Goal: Task Accomplishment & Management: Use online tool/utility

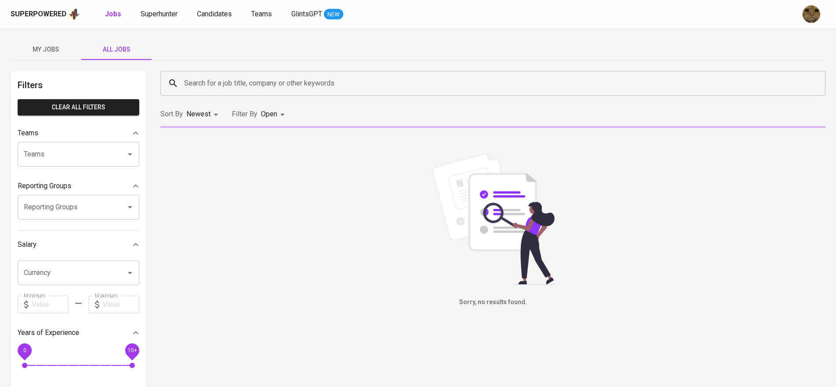
click at [236, 83] on input "Search for a job title, company or other keywords" at bounding box center [495, 83] width 626 height 17
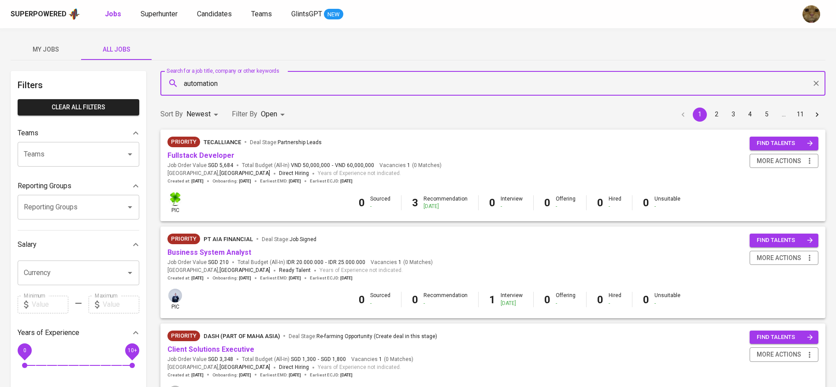
type input "automation"
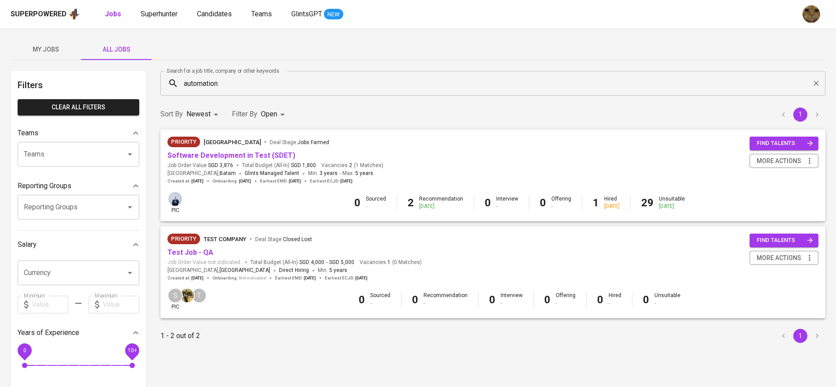
click at [243, 151] on span "Software Development in Test (SDET)" at bounding box center [232, 156] width 128 height 10
click at [234, 153] on link "Software Development in Test (SDET)" at bounding box center [232, 155] width 128 height 8
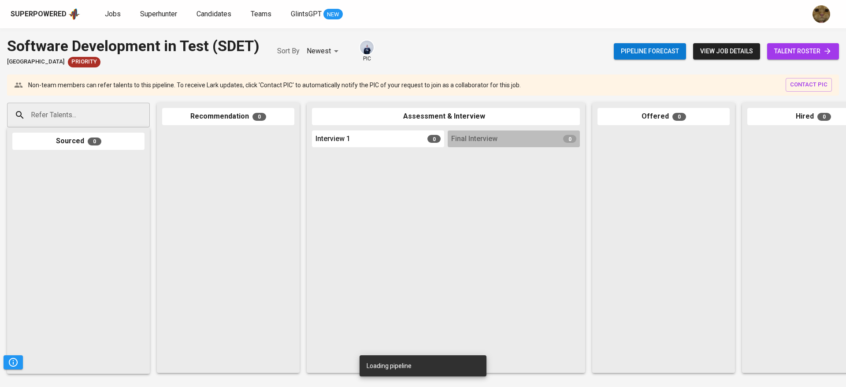
click at [805, 49] on span "talent roster" at bounding box center [804, 51] width 58 height 11
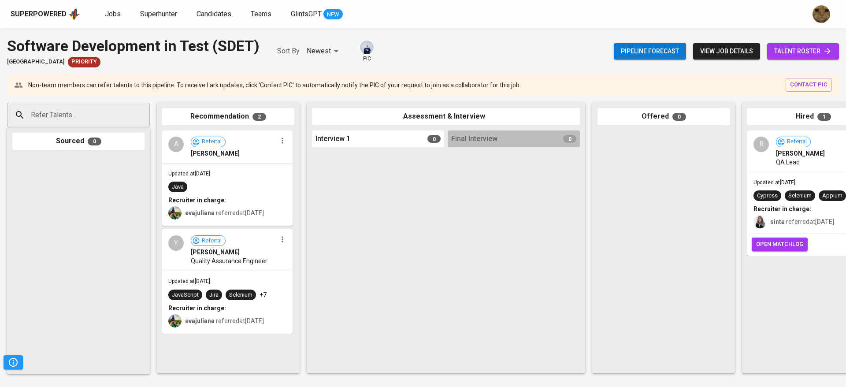
click at [784, 48] on span "talent roster" at bounding box center [804, 51] width 58 height 11
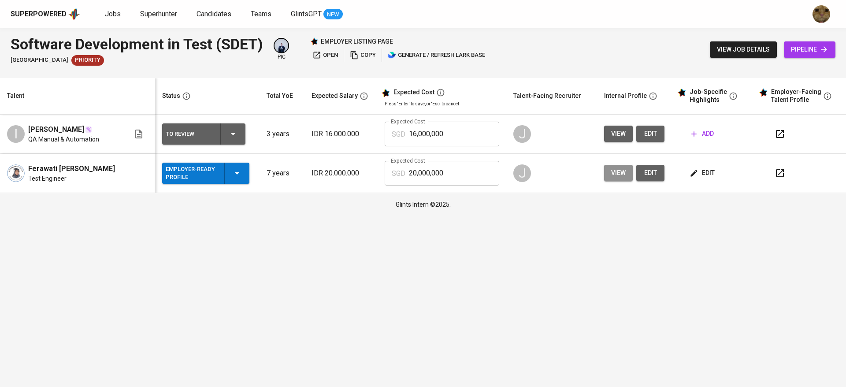
click at [615, 172] on span "view" at bounding box center [618, 173] width 15 height 11
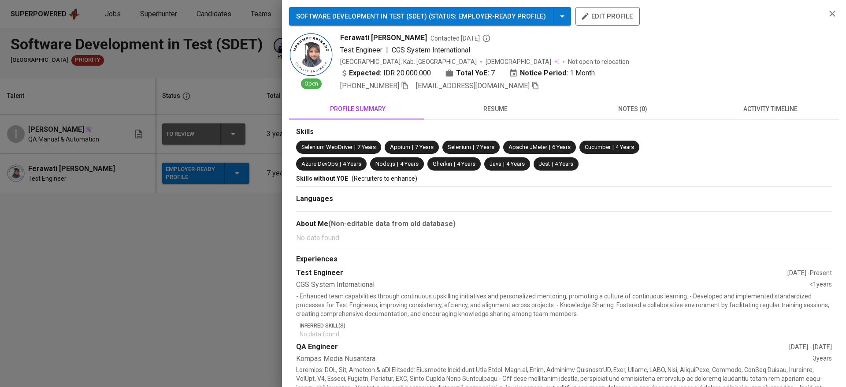
click at [498, 118] on button "resume" at bounding box center [496, 108] width 138 height 21
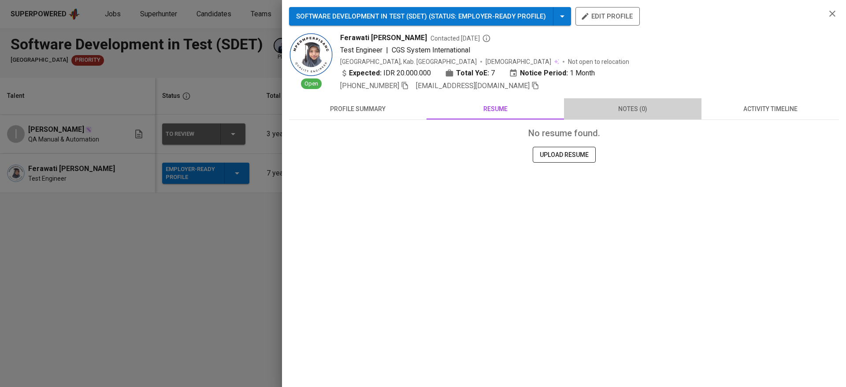
click at [629, 104] on span "notes (0)" at bounding box center [633, 109] width 127 height 11
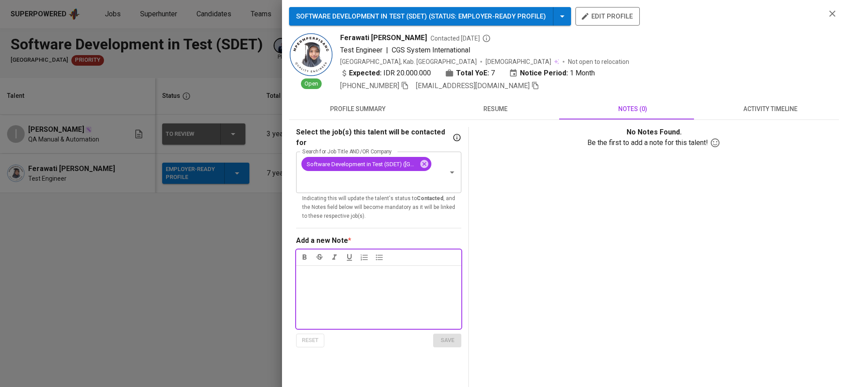
click at [347, 110] on span "profile summary" at bounding box center [357, 109] width 127 height 11
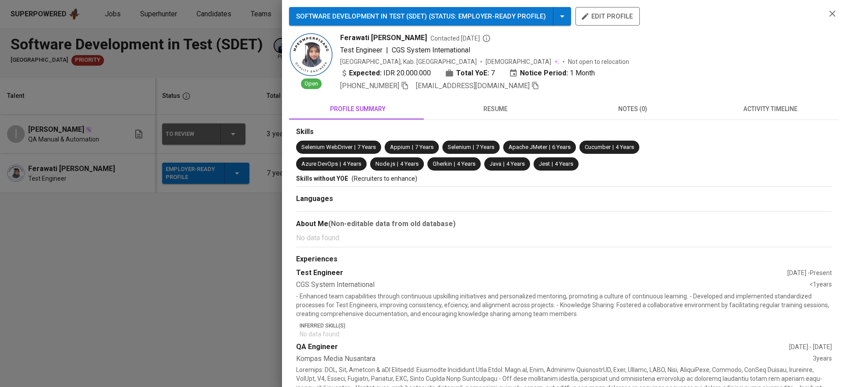
scroll to position [90, 0]
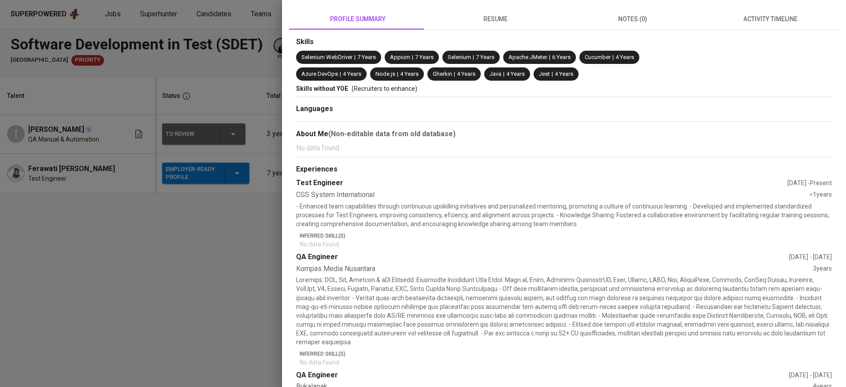
click at [213, 280] on div at bounding box center [423, 193] width 846 height 387
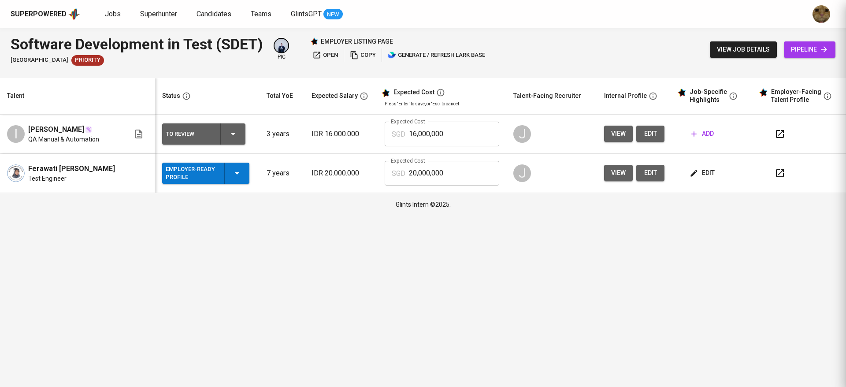
scroll to position [0, 0]
click at [694, 171] on icon "button" at bounding box center [694, 173] width 7 height 7
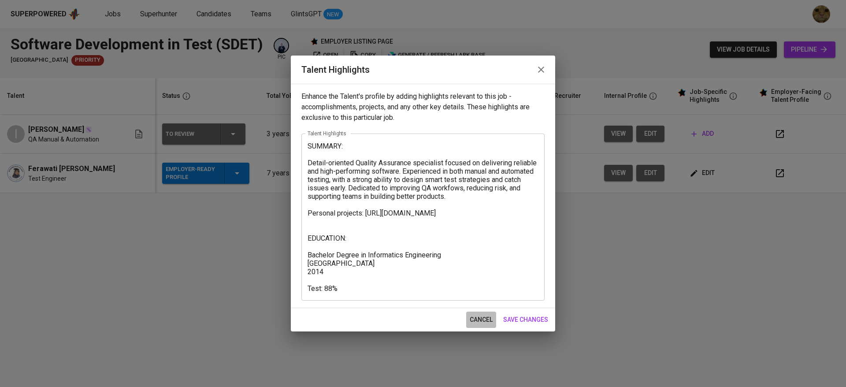
click at [480, 312] on button "cancel" at bounding box center [481, 320] width 30 height 16
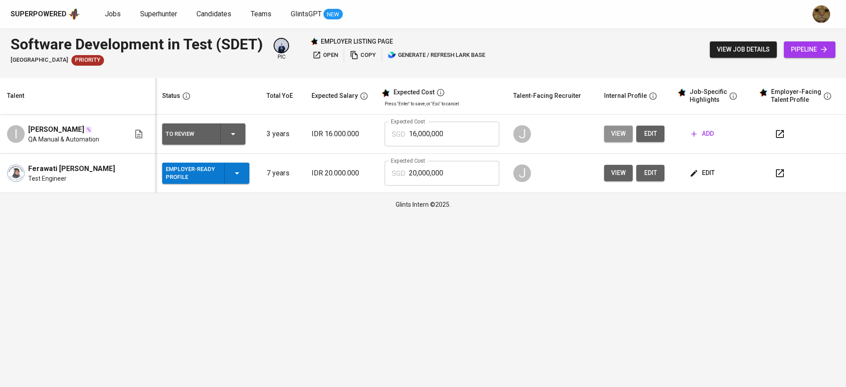
click at [617, 136] on span "view" at bounding box center [618, 133] width 15 height 11
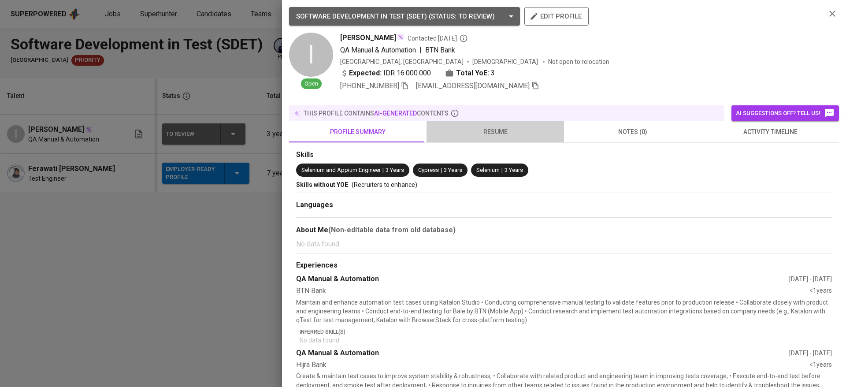
click at [505, 127] on span "resume" at bounding box center [495, 132] width 127 height 11
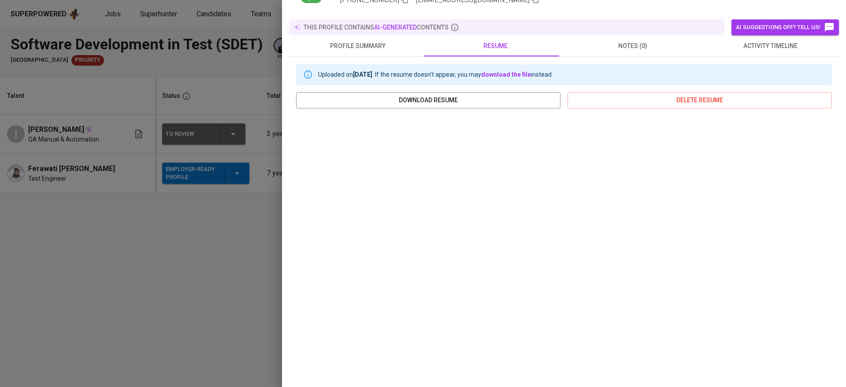
scroll to position [11, 0]
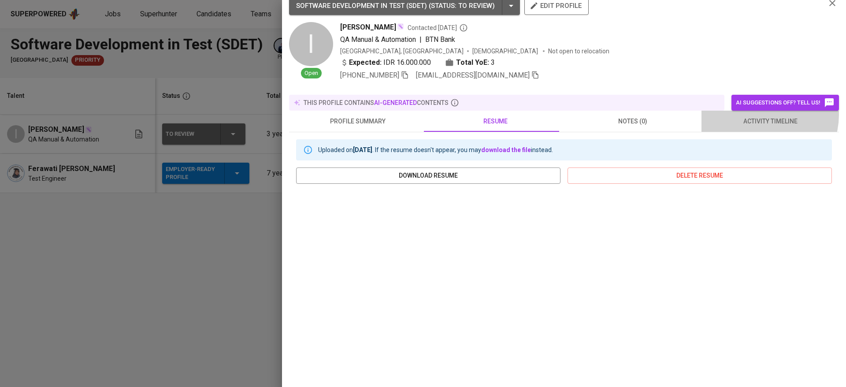
click at [753, 111] on button "activity timeline" at bounding box center [771, 121] width 138 height 21
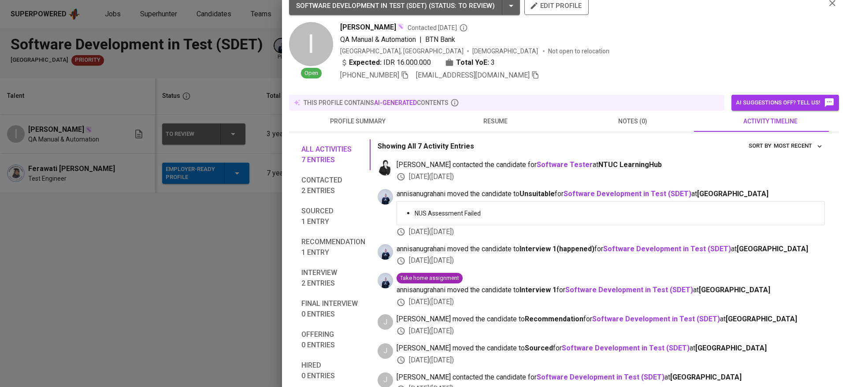
scroll to position [41, 0]
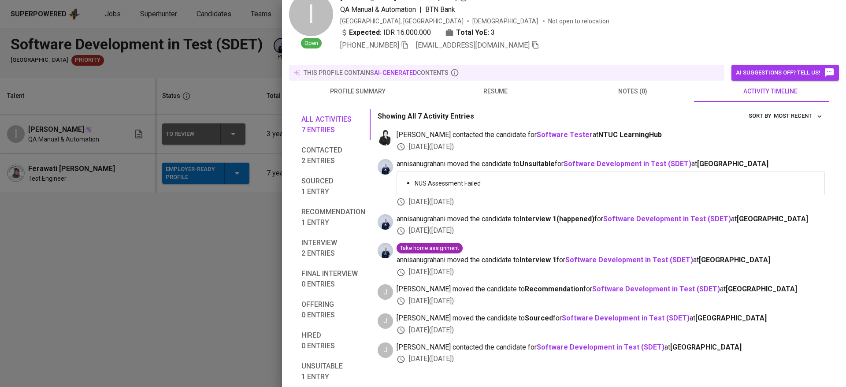
click at [239, 231] on div at bounding box center [423, 193] width 846 height 387
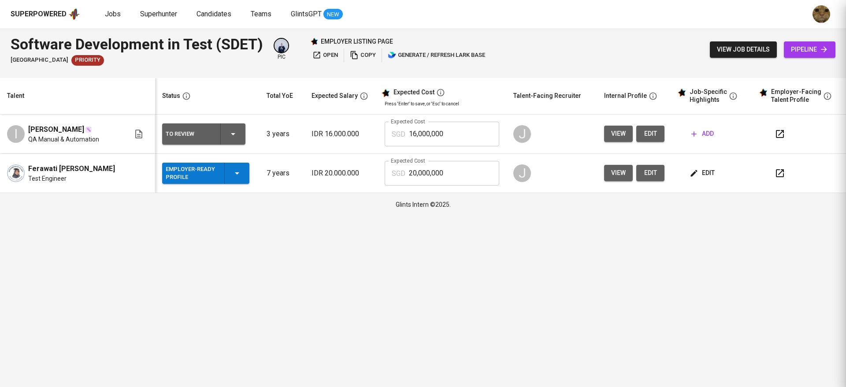
scroll to position [0, 0]
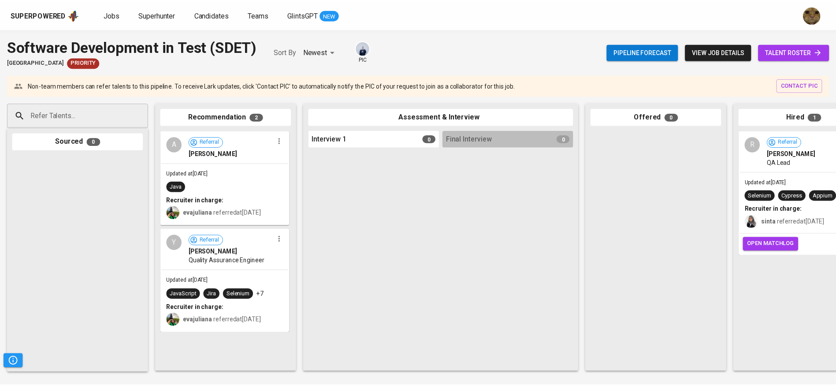
scroll to position [0, 203]
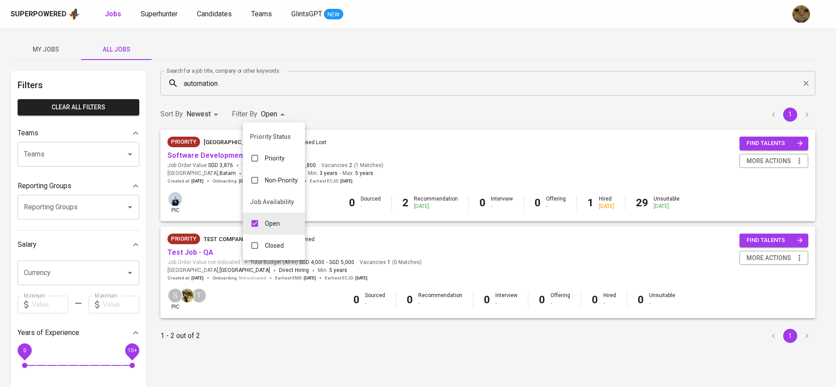
click at [277, 115] on body "Superpowered Jobs Superhunter Candidates Teams GlintsGPT NEW My Jobs All Jobs F…" at bounding box center [418, 301] width 836 height 602
click at [273, 243] on p "Closed" at bounding box center [274, 245] width 19 height 9
type input "OPEN,CLOSE"
checkbox input "true"
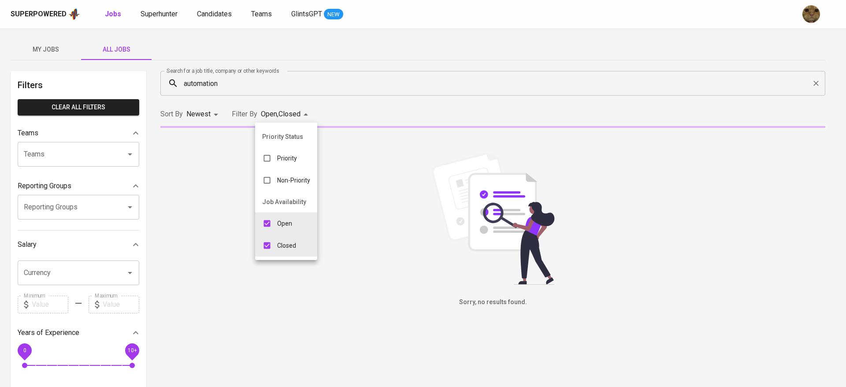
click at [382, 117] on div at bounding box center [423, 193] width 846 height 387
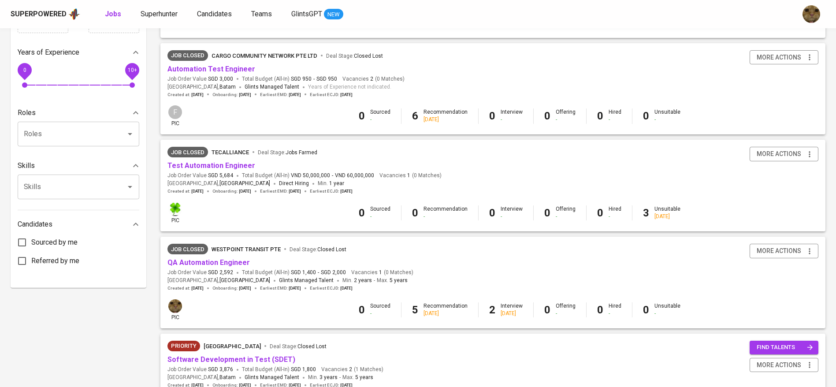
scroll to position [281, 0]
click at [215, 70] on link "Automation Test Engineer" at bounding box center [212, 68] width 88 height 8
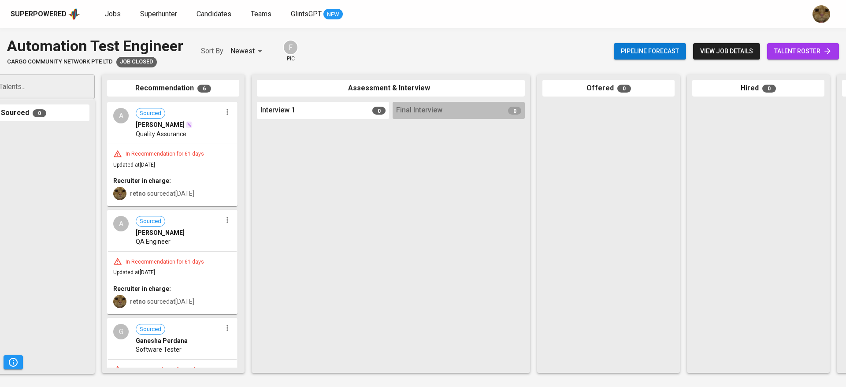
click at [161, 171] on div "In Recommendation for 61 days Updated at [DATE] Recruiter in charge: retno sour…" at bounding box center [172, 175] width 129 height 62
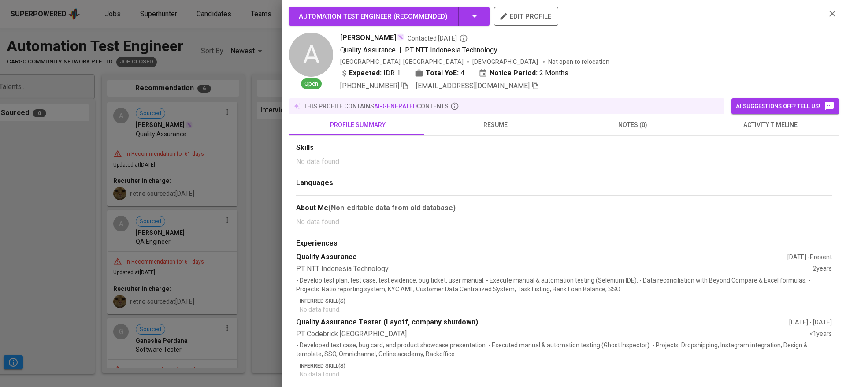
click at [480, 122] on span "resume" at bounding box center [495, 124] width 127 height 11
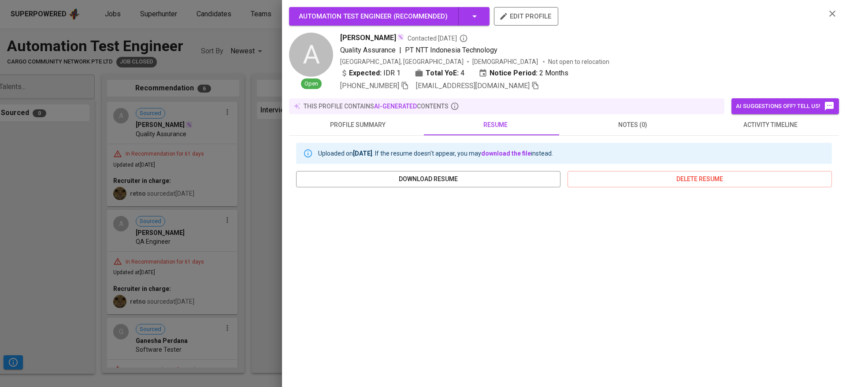
scroll to position [86, 0]
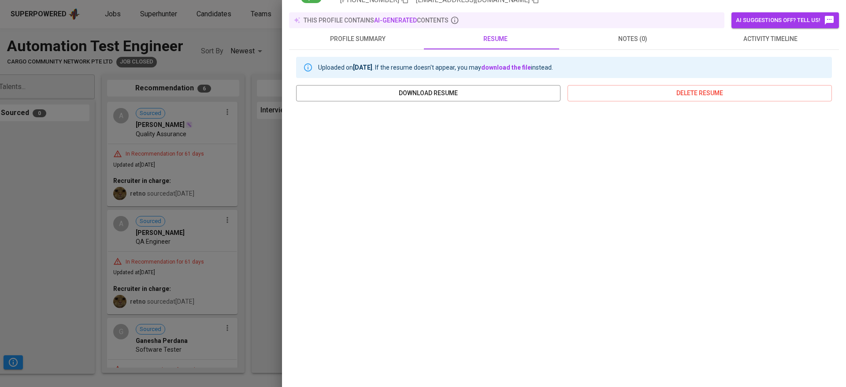
click at [249, 267] on div at bounding box center [423, 193] width 846 height 387
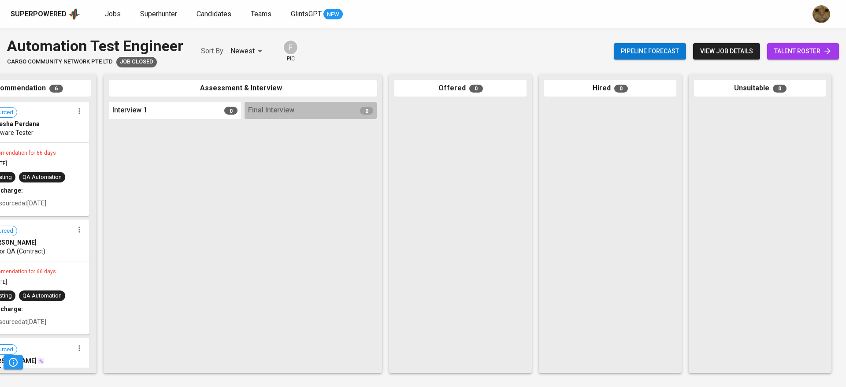
scroll to position [0, 0]
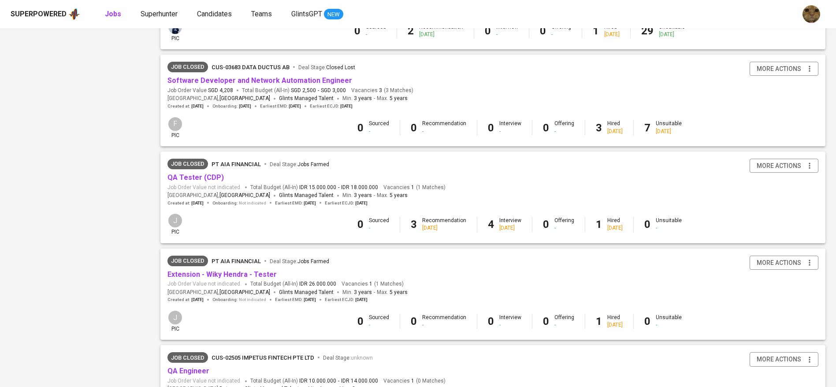
scroll to position [768, 0]
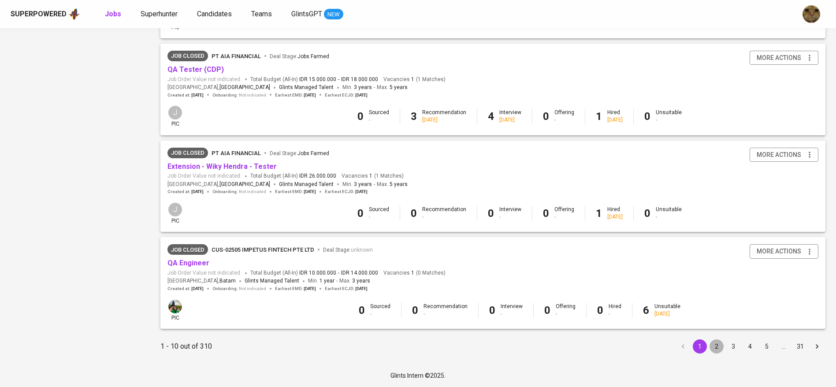
click at [716, 347] on button "2" at bounding box center [717, 346] width 14 height 14
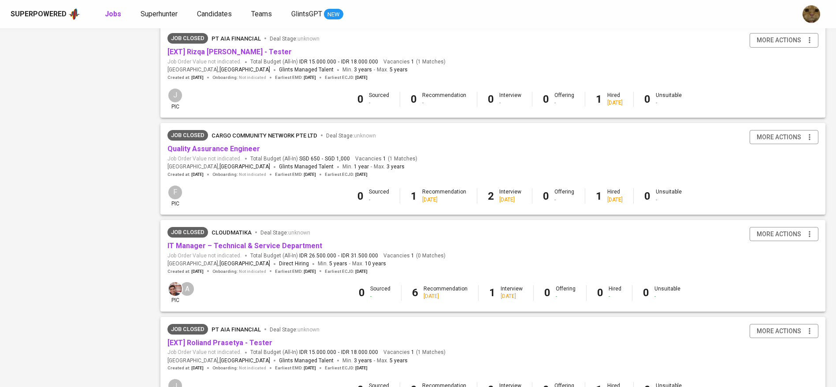
scroll to position [589, 0]
click at [206, 148] on link "Quality Assurance Engineer" at bounding box center [214, 147] width 93 height 8
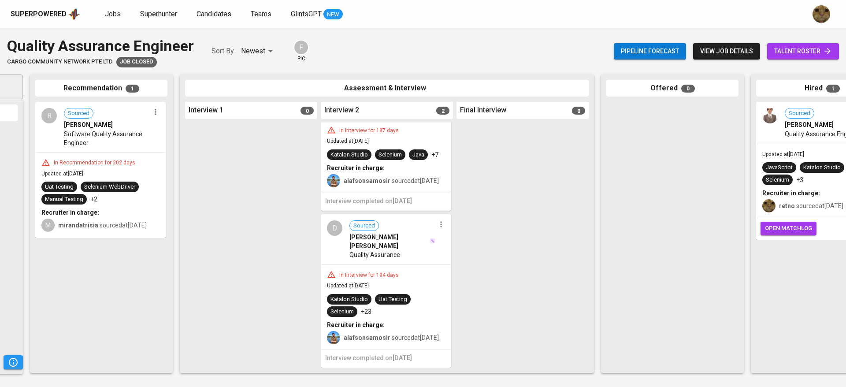
scroll to position [0, 339]
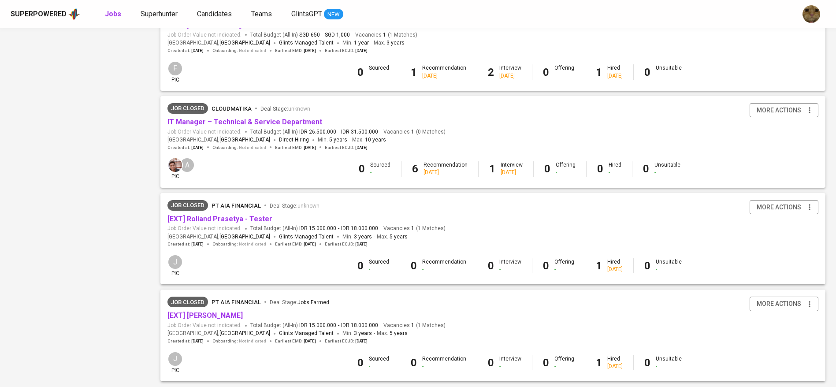
scroll to position [768, 0]
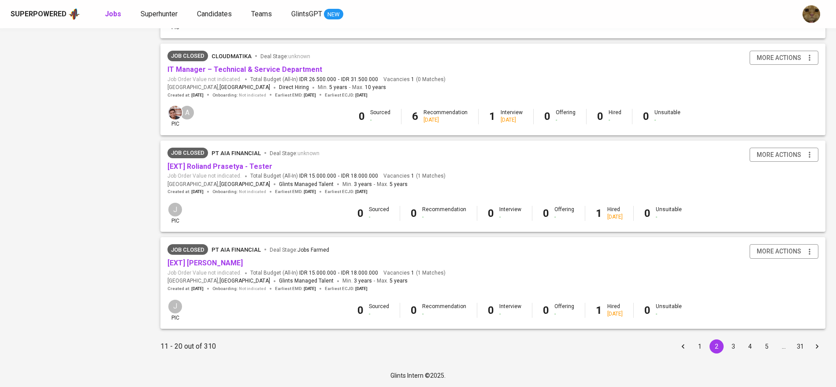
click at [727, 341] on li "3" at bounding box center [733, 346] width 17 height 14
click at [730, 344] on button "3" at bounding box center [734, 346] width 14 height 14
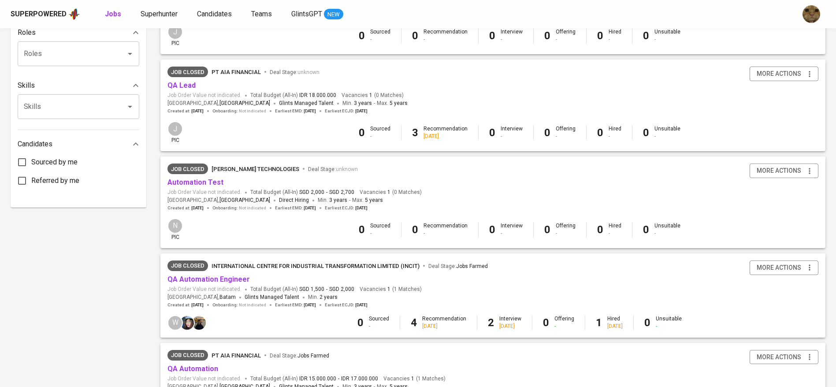
scroll to position [331, 0]
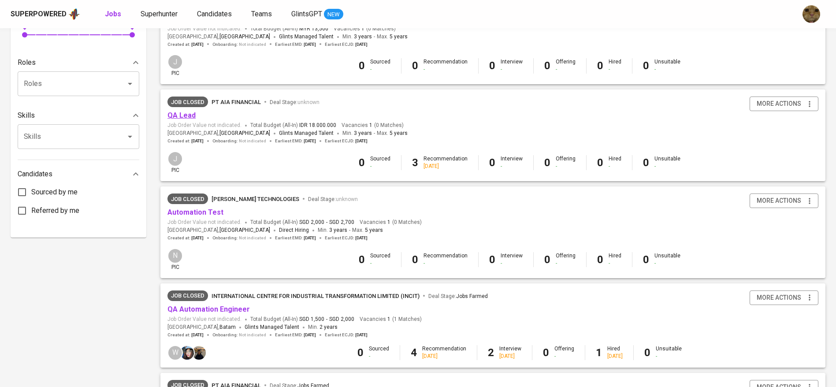
click at [178, 112] on link "QA Lead" at bounding box center [182, 115] width 28 height 8
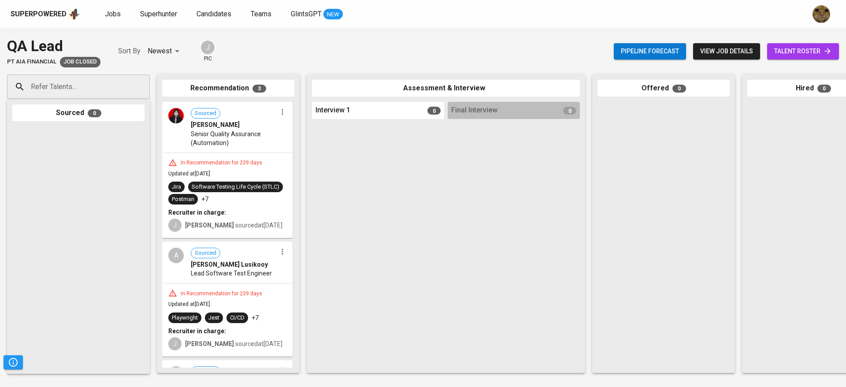
click at [800, 46] on span "talent roster" at bounding box center [804, 51] width 58 height 11
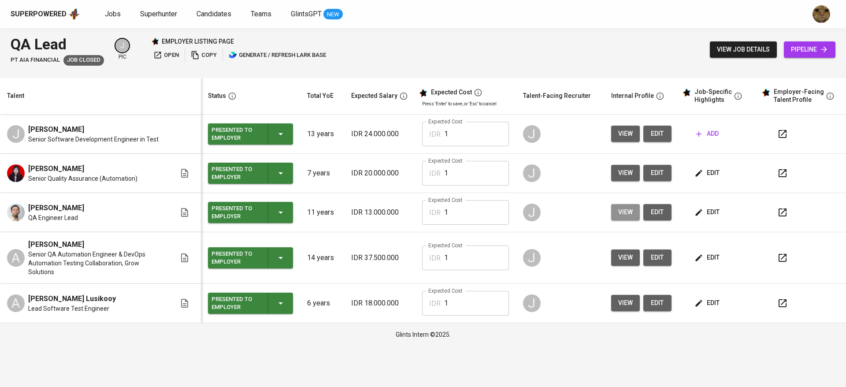
click at [630, 209] on span "view" at bounding box center [626, 212] width 15 height 11
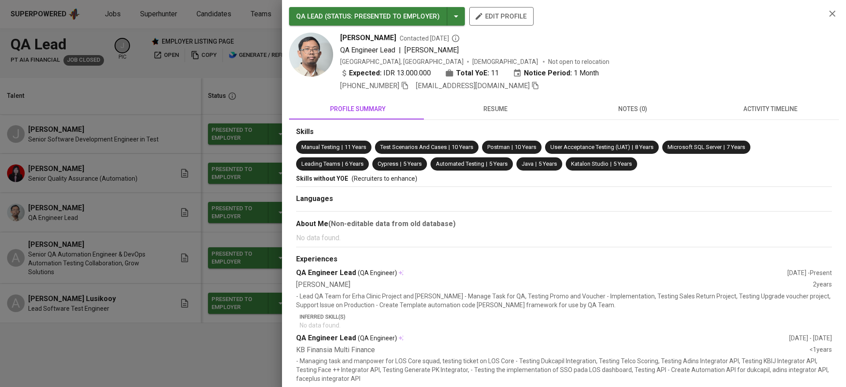
click at [490, 105] on span "resume" at bounding box center [495, 109] width 127 height 11
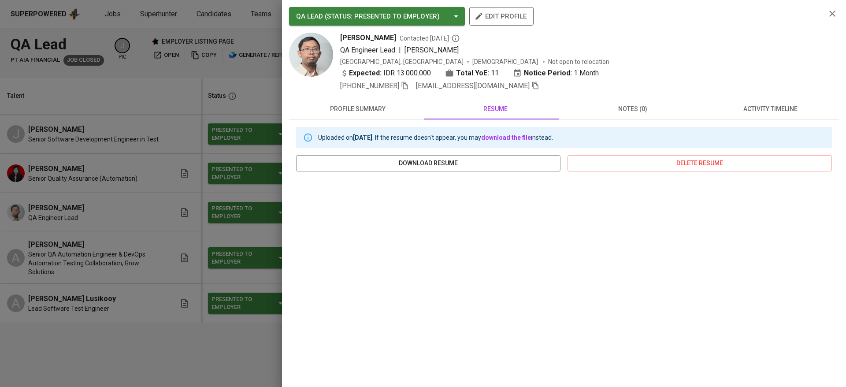
click at [827, 10] on icon "button" at bounding box center [832, 13] width 11 height 11
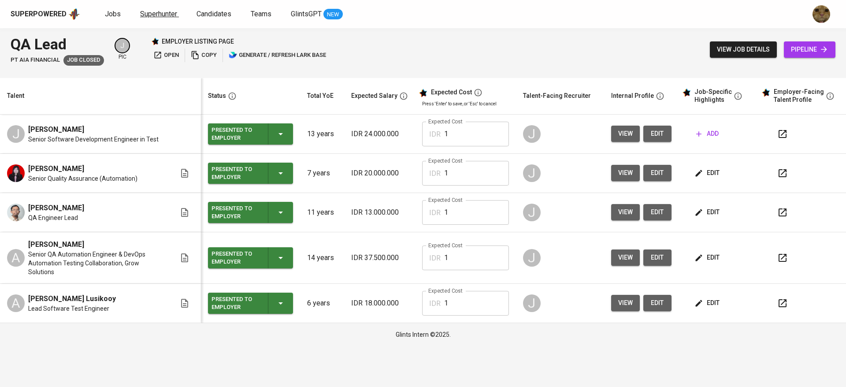
click at [170, 17] on span "Superhunter" at bounding box center [158, 14] width 37 height 8
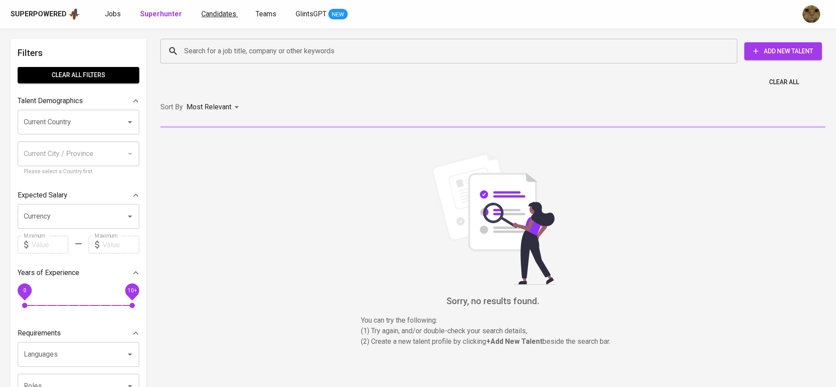
click at [209, 19] on link "Candidates" at bounding box center [219, 14] width 37 height 11
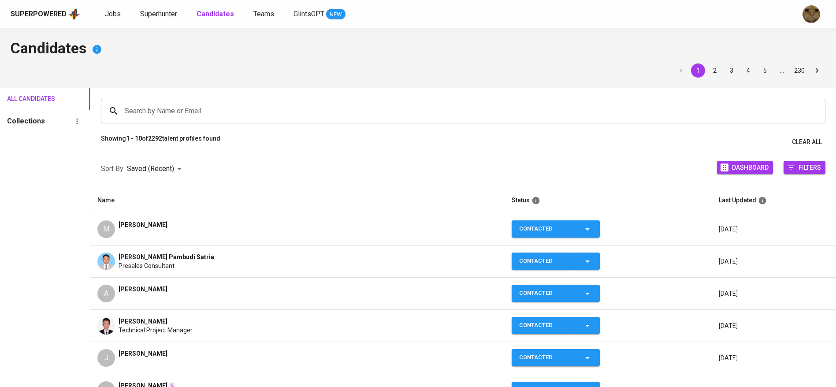
click at [123, 14] on div "Jobs Superhunter Candidates Teams GlintsGPT NEW" at bounding box center [225, 14] width 241 height 11
click at [112, 14] on span "Jobs" at bounding box center [113, 14] width 16 height 8
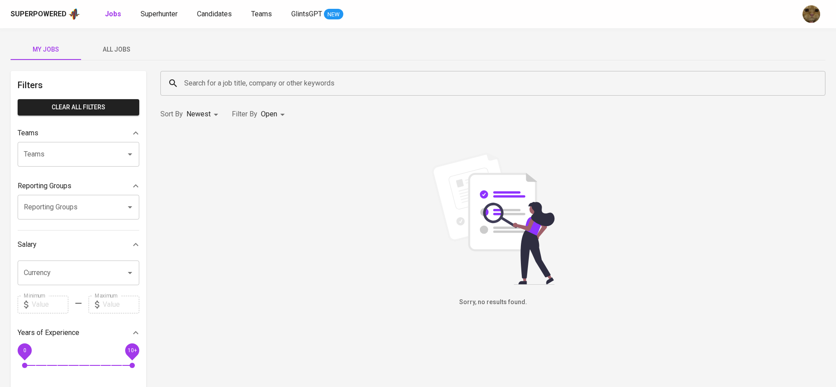
click at [123, 44] on span "All Jobs" at bounding box center [116, 49] width 60 height 11
click at [209, 79] on input "Search for a job title, company or other keywords" at bounding box center [495, 83] width 626 height 17
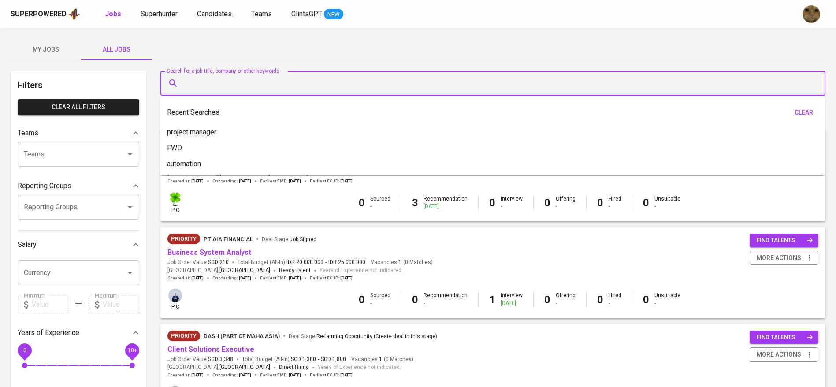
click at [210, 10] on span "Candidates" at bounding box center [214, 14] width 35 height 8
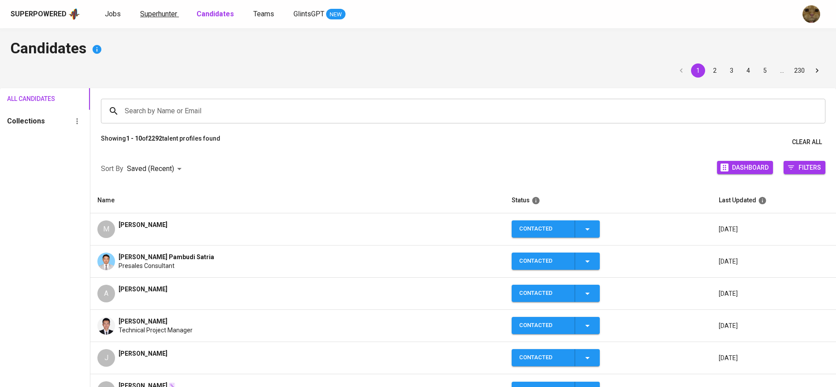
click at [145, 10] on span "Superhunter" at bounding box center [158, 14] width 37 height 8
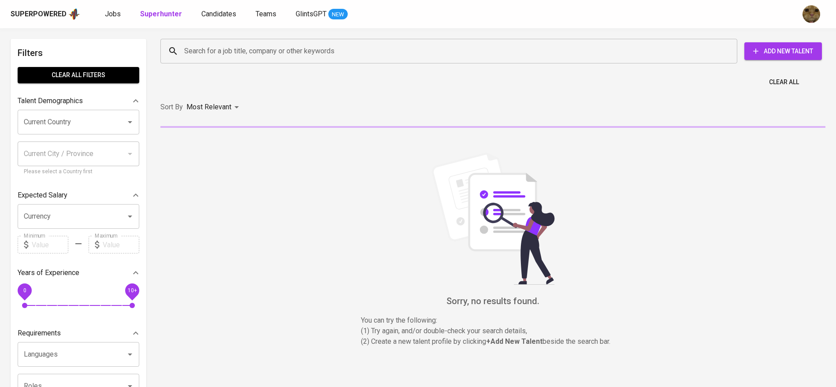
click at [209, 43] on input "Search for a job title, company or other keywords" at bounding box center [451, 51] width 538 height 17
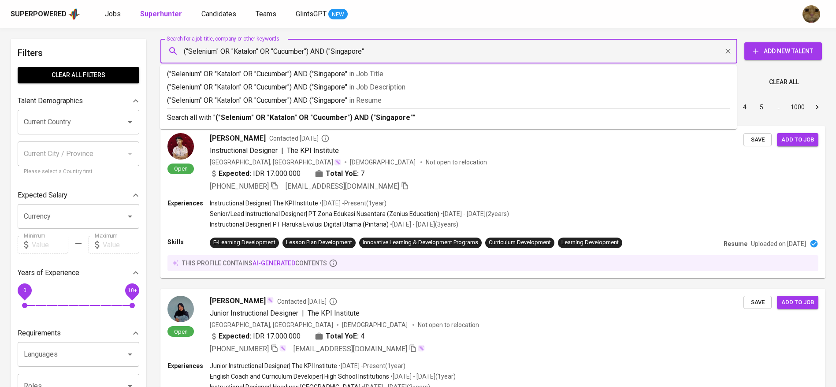
type input "("Selenium" OR "Katalon" OR "Cucumber") AND ("[GEOGRAPHIC_DATA]")"
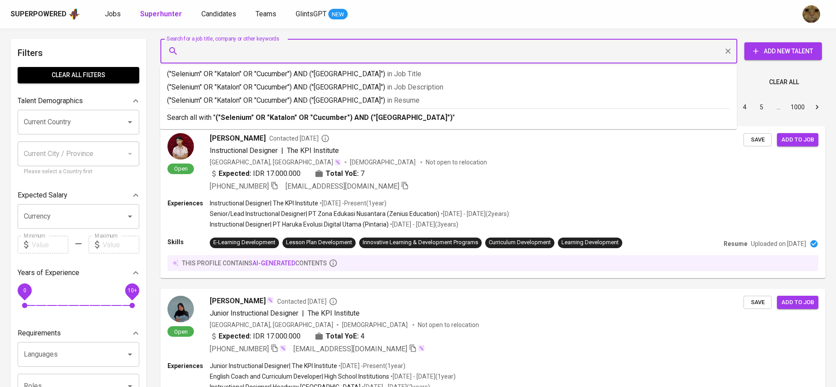
click at [210, 43] on input "Search for a job title, company or other keywords" at bounding box center [451, 51] width 538 height 17
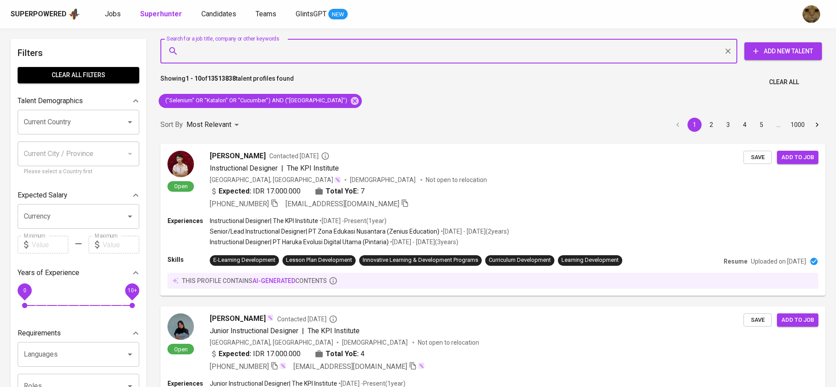
click at [72, 132] on div "Current Country" at bounding box center [79, 122] width 122 height 25
click at [63, 126] on input "Current Country" at bounding box center [66, 122] width 89 height 17
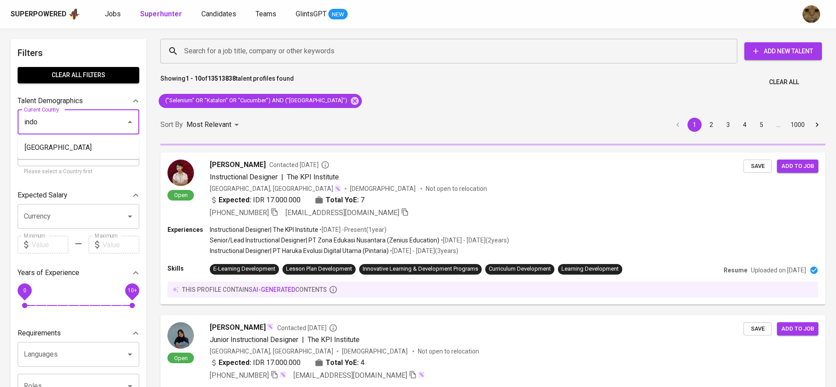
click at [63, 152] on li "[GEOGRAPHIC_DATA]" at bounding box center [79, 148] width 122 height 16
click at [57, 148] on input "Current City / Province" at bounding box center [72, 153] width 101 height 17
click at [61, 304] on div "0 10+" at bounding box center [79, 306] width 108 height 15
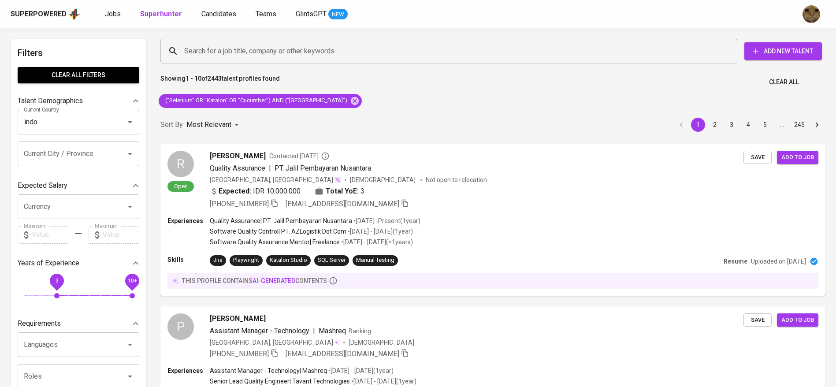
type input "[GEOGRAPHIC_DATA]"
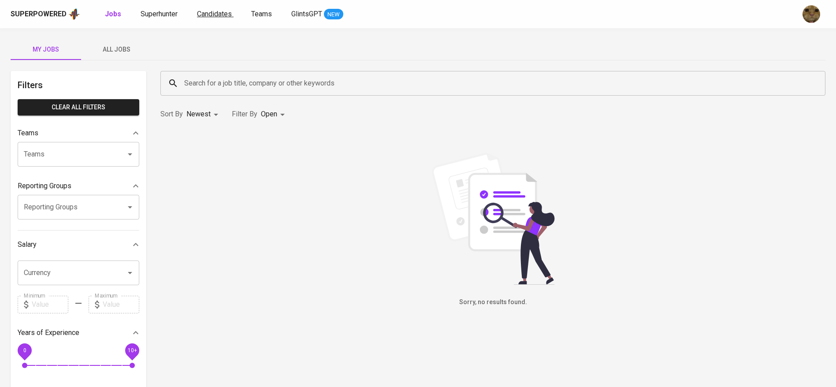
click at [198, 12] on span "Candidates" at bounding box center [214, 14] width 35 height 8
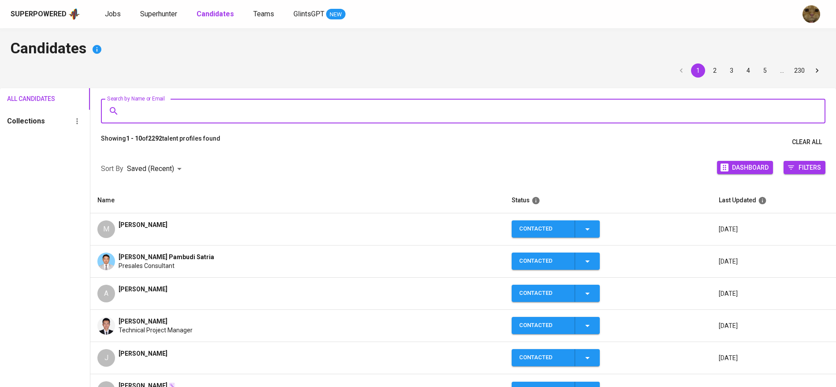
click at [157, 104] on input "Search by Name or Email" at bounding box center [466, 111] width 686 height 17
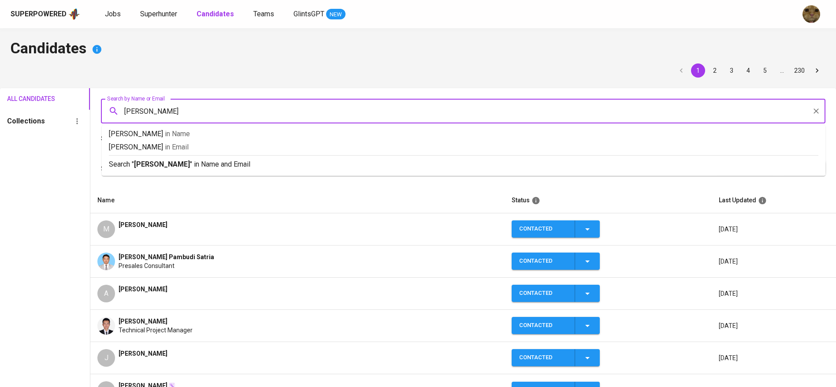
type input "kayla"
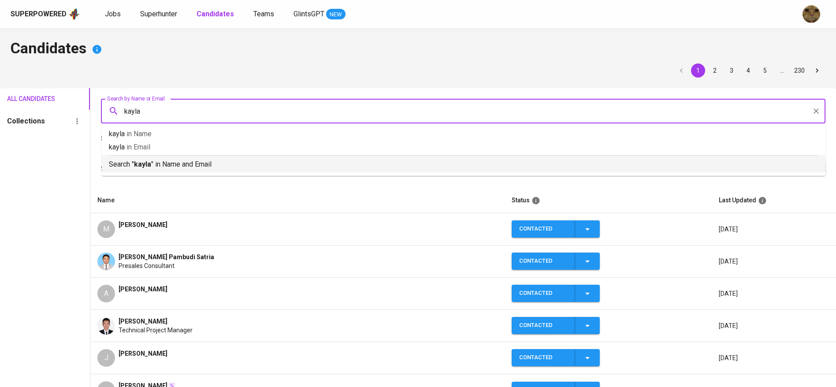
click at [123, 164] on p "Search " kayla " in Name and Email" at bounding box center [464, 164] width 710 height 11
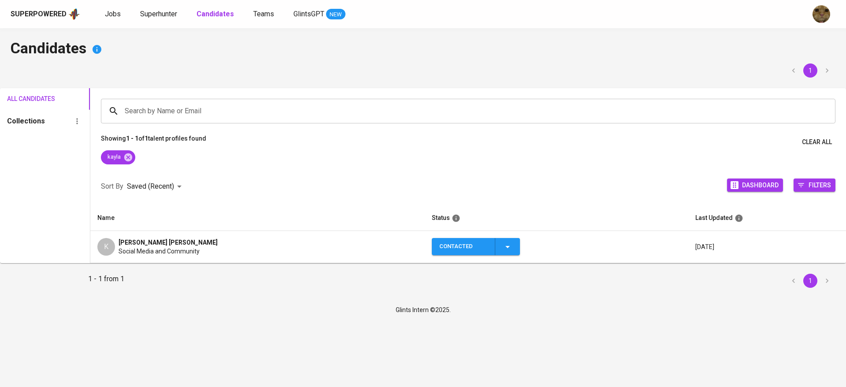
click at [145, 238] on span "kayla amira azhar" at bounding box center [168, 242] width 99 height 9
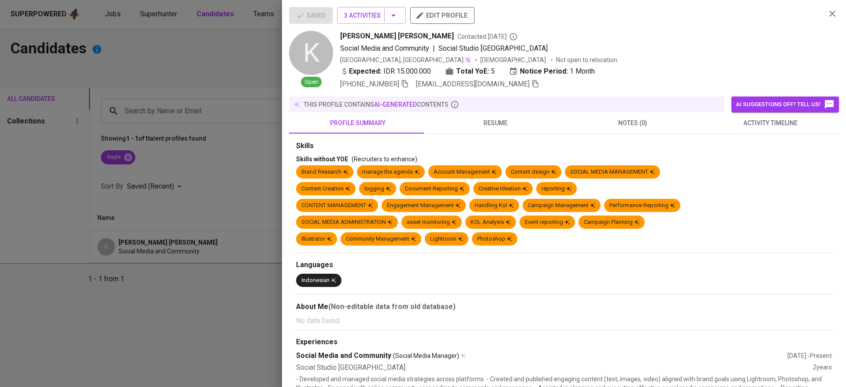
click at [728, 124] on span "activity timeline" at bounding box center [770, 123] width 127 height 11
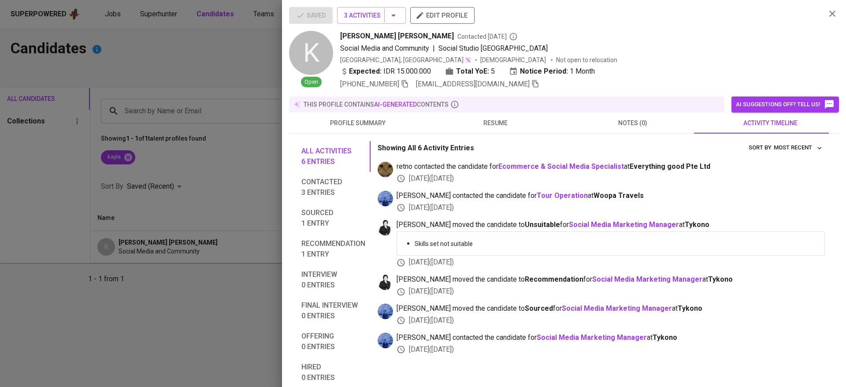
click at [210, 214] on div at bounding box center [423, 193] width 846 height 387
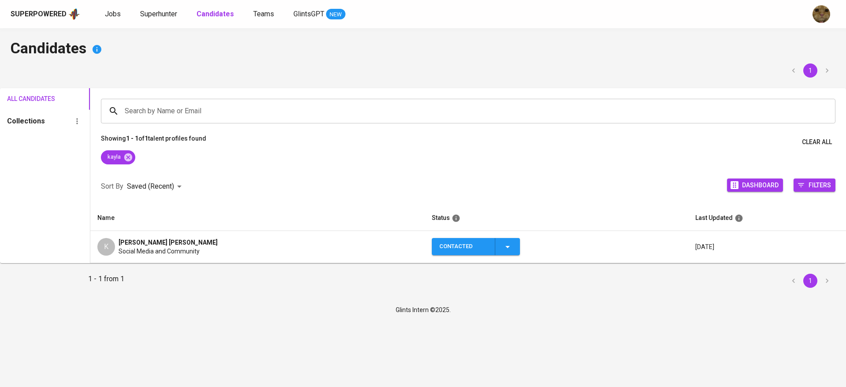
click at [228, 253] on div "K kayla amira azhar Social Media and Community" at bounding box center [257, 247] width 321 height 18
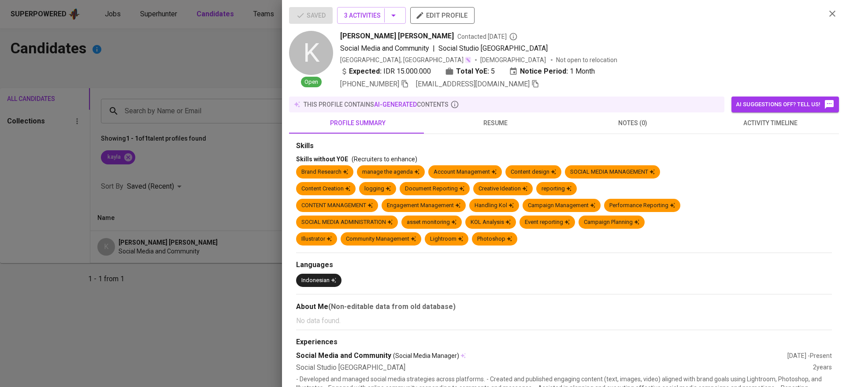
click at [532, 81] on icon "button" at bounding box center [536, 84] width 8 height 8
click at [191, 104] on div at bounding box center [423, 193] width 846 height 387
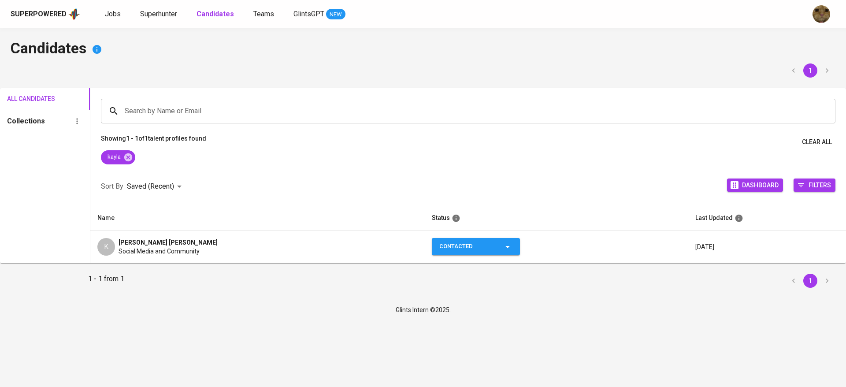
click at [106, 11] on span "Jobs" at bounding box center [113, 14] width 16 height 8
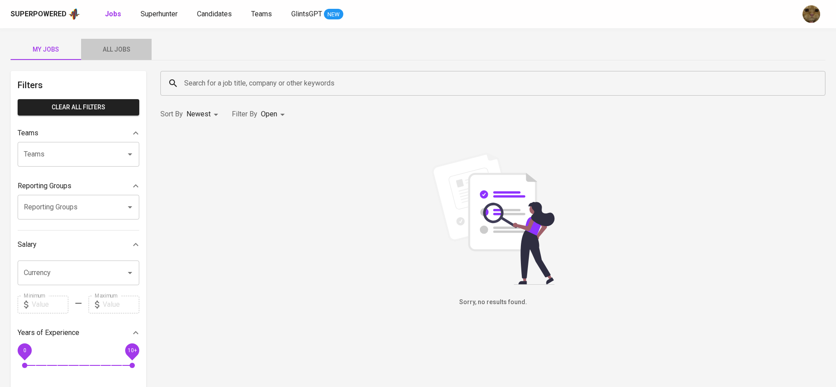
click at [102, 52] on span "All Jobs" at bounding box center [116, 49] width 60 height 11
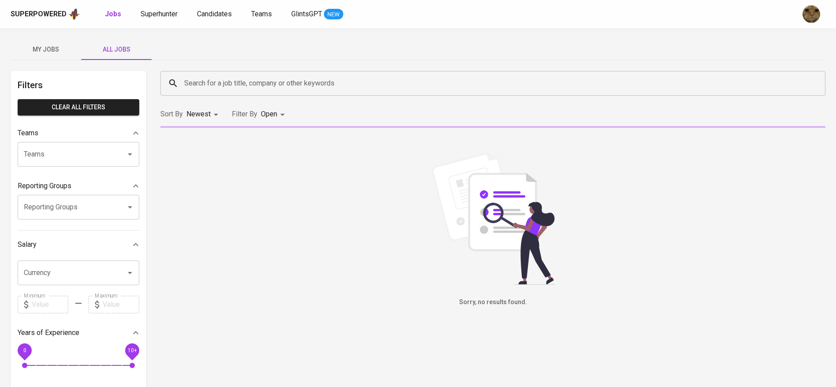
click at [211, 85] on input "Search for a job title, company or other keywords" at bounding box center [495, 83] width 626 height 17
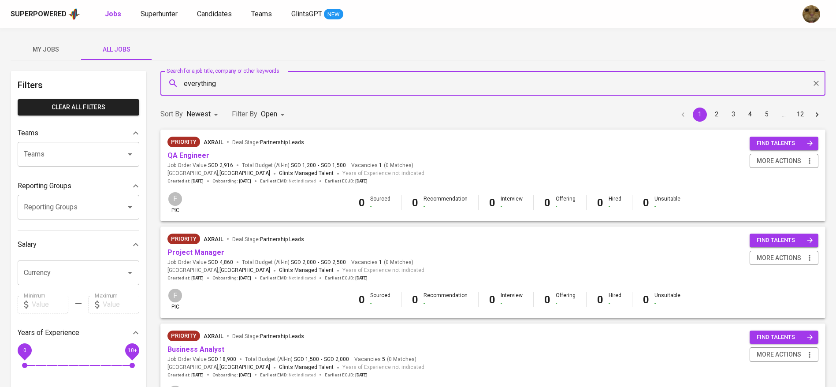
type input "everything"
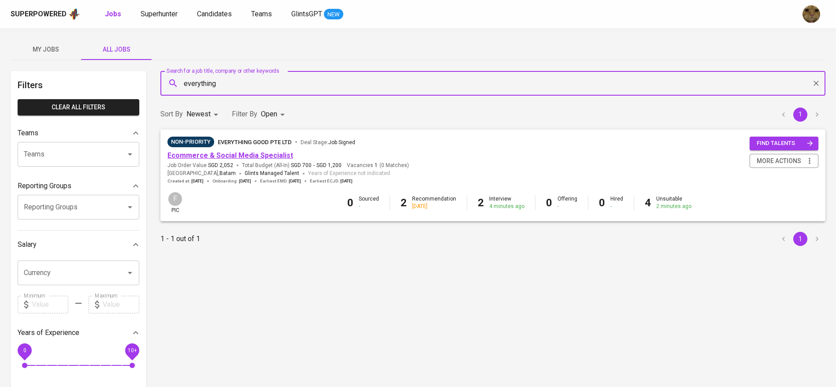
click at [212, 157] on link "Ecommerce & Social Media Specialist" at bounding box center [231, 155] width 126 height 8
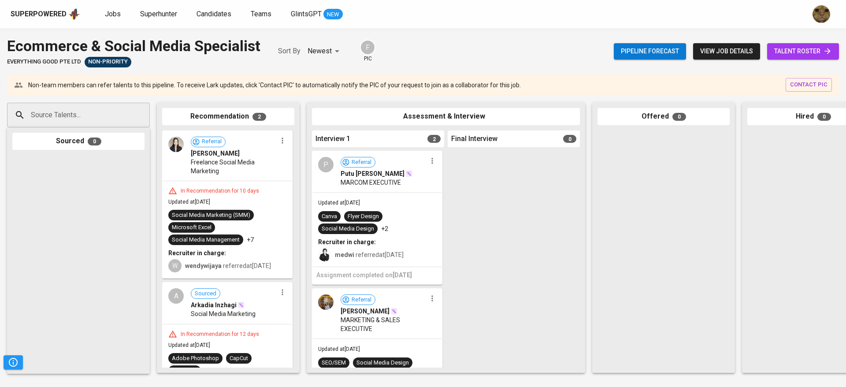
click at [71, 119] on input "Source Talents..." at bounding box center [75, 115] width 93 height 17
paste input "kaylazharr27@gmail.com"
type input "kaylazharr27@gmail.com"
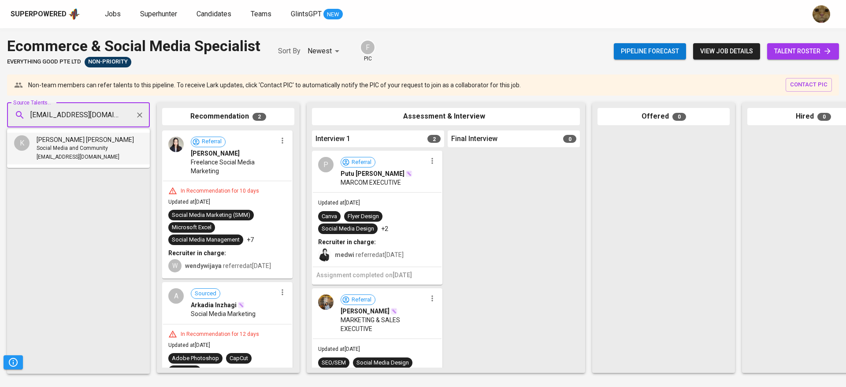
click at [98, 140] on div "kayla amira azhar" at bounding box center [85, 139] width 97 height 9
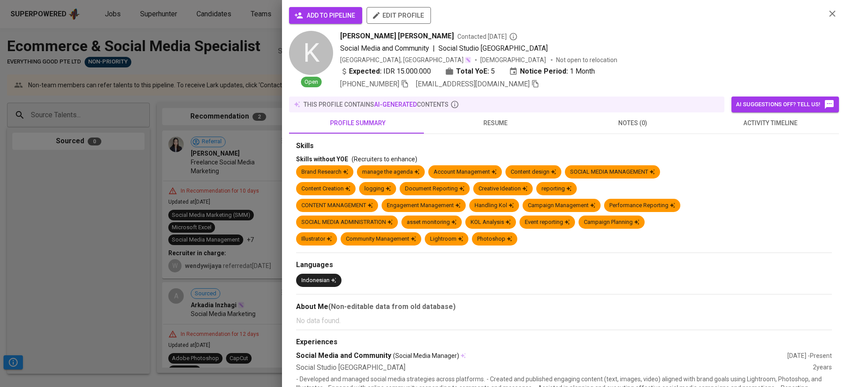
click at [296, 11] on icon "button" at bounding box center [298, 15] width 9 height 9
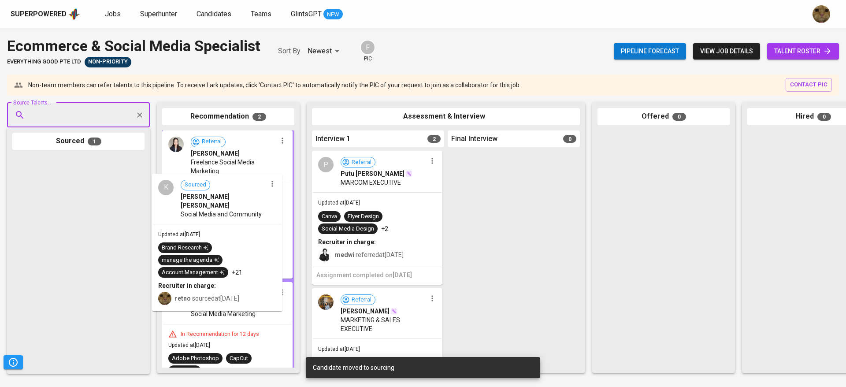
drag, startPoint x: 60, startPoint y: 240, endPoint x: 214, endPoint y: 260, distance: 155.1
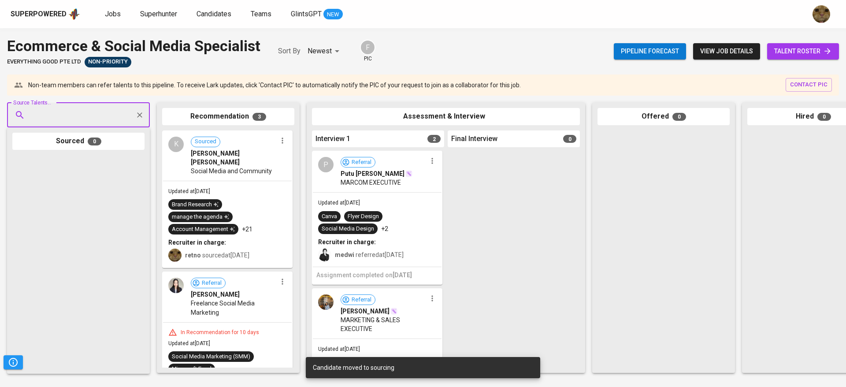
scroll to position [184, 0]
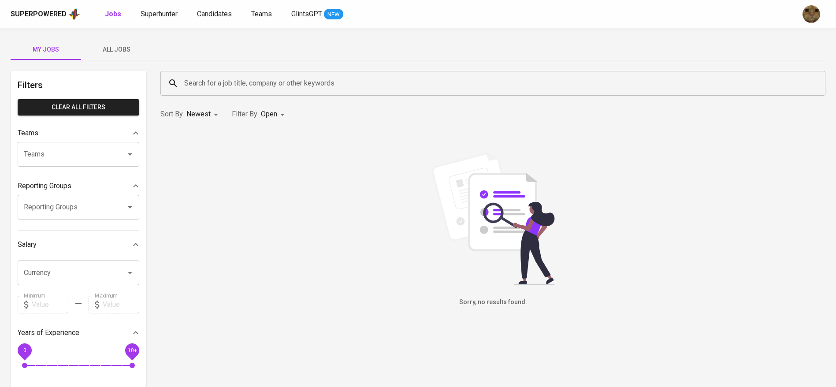
click at [130, 46] on span "All Jobs" at bounding box center [116, 49] width 60 height 11
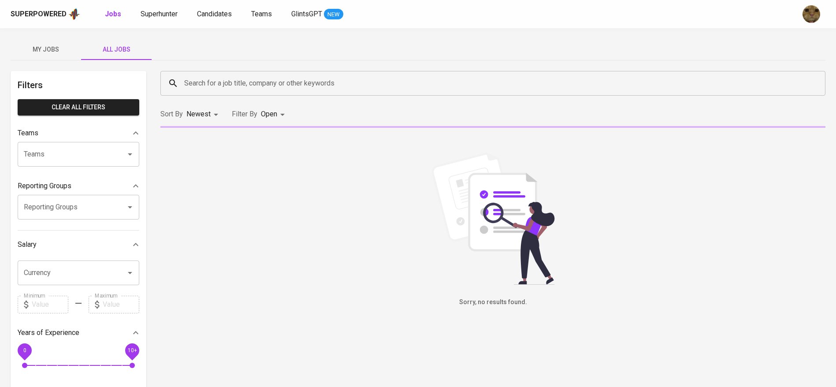
click at [208, 87] on input "Search for a job title, company or other keywords" at bounding box center [495, 83] width 626 height 17
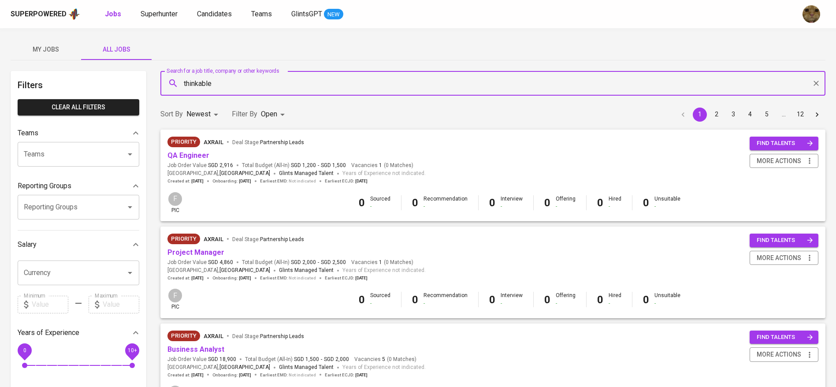
type input "thinkable"
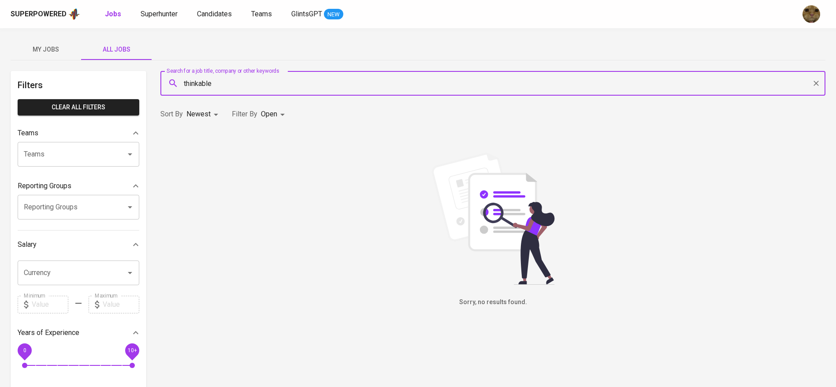
click at [262, 116] on body "Superpowered Jobs Superhunter Candidates Teams GlintsGPT NEW My Jobs All Jobs F…" at bounding box center [418, 301] width 836 height 602
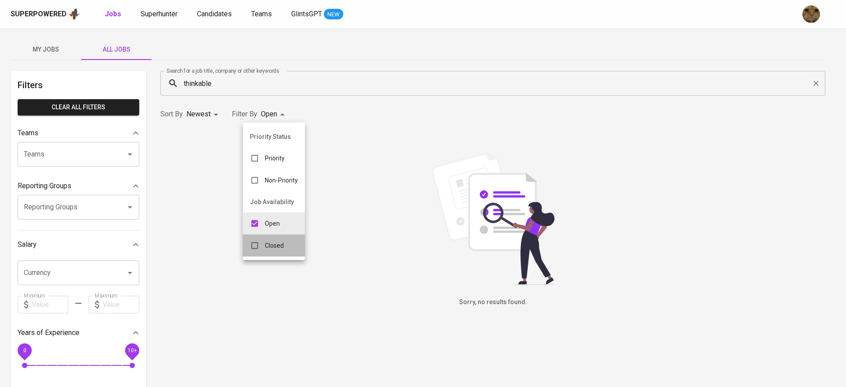
click at [279, 239] on div "Closed" at bounding box center [267, 245] width 48 height 17
type input "OPEN,CLOSE"
checkbox input "true"
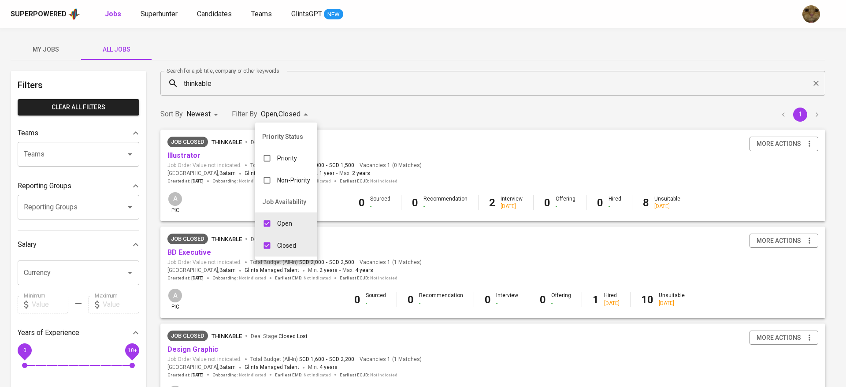
click at [349, 114] on div at bounding box center [423, 193] width 846 height 387
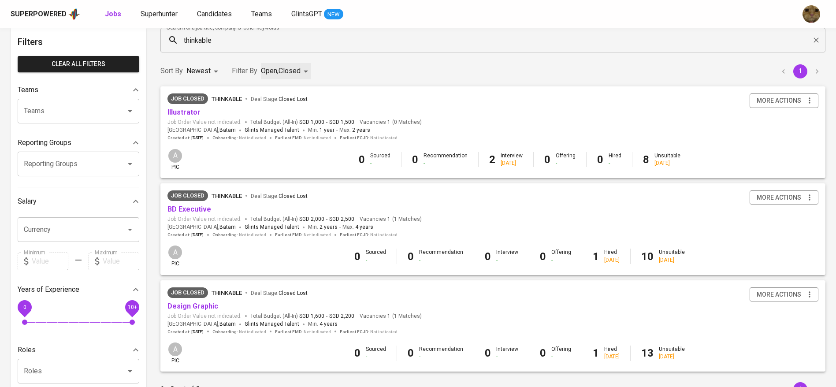
scroll to position [44, 0]
click at [189, 208] on link "BD Executive" at bounding box center [190, 209] width 44 height 8
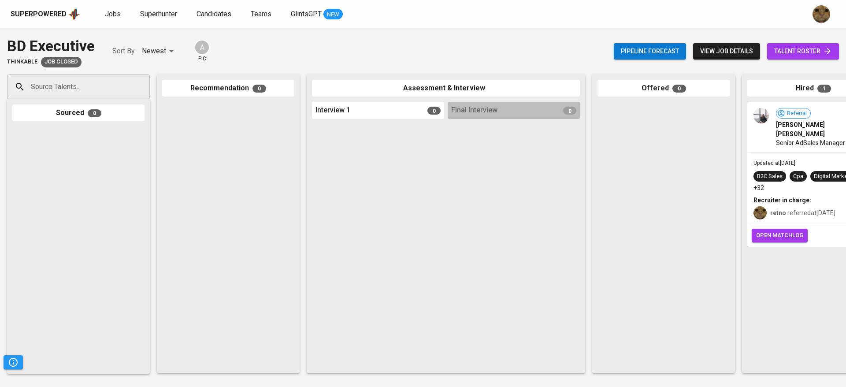
scroll to position [0, 203]
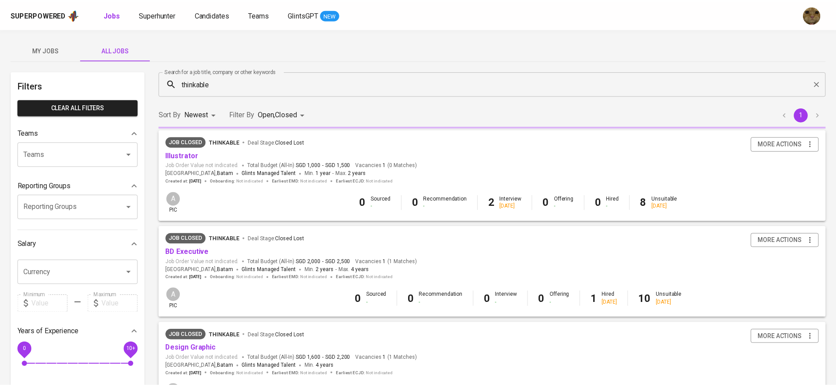
scroll to position [44, 0]
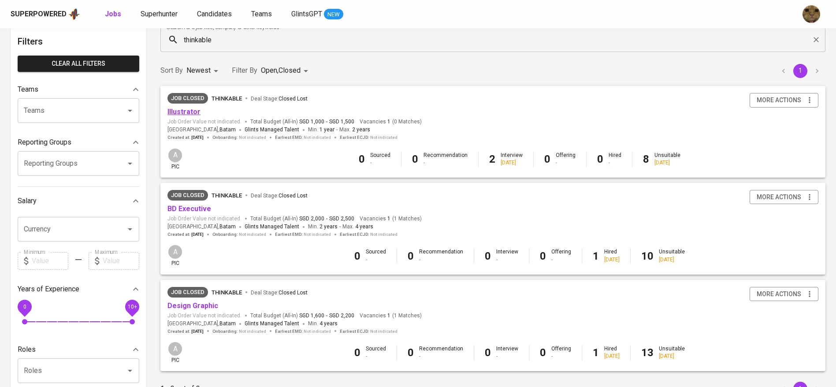
click at [191, 110] on link "Illustrator" at bounding box center [184, 112] width 33 height 8
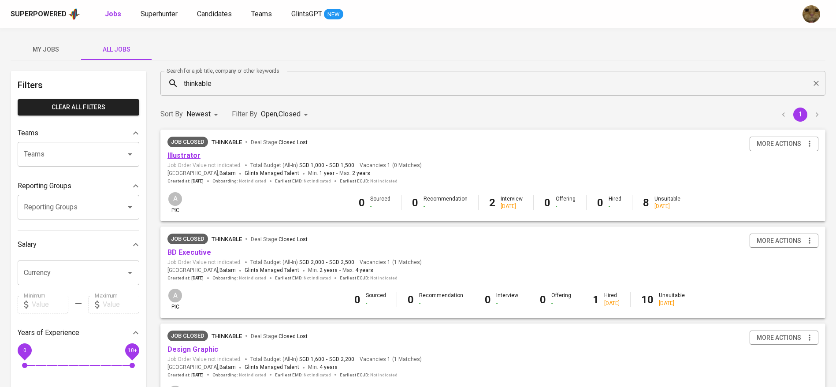
click at [186, 153] on link "Illustrator" at bounding box center [184, 155] width 33 height 8
